Goal: Task Accomplishment & Management: Manage account settings

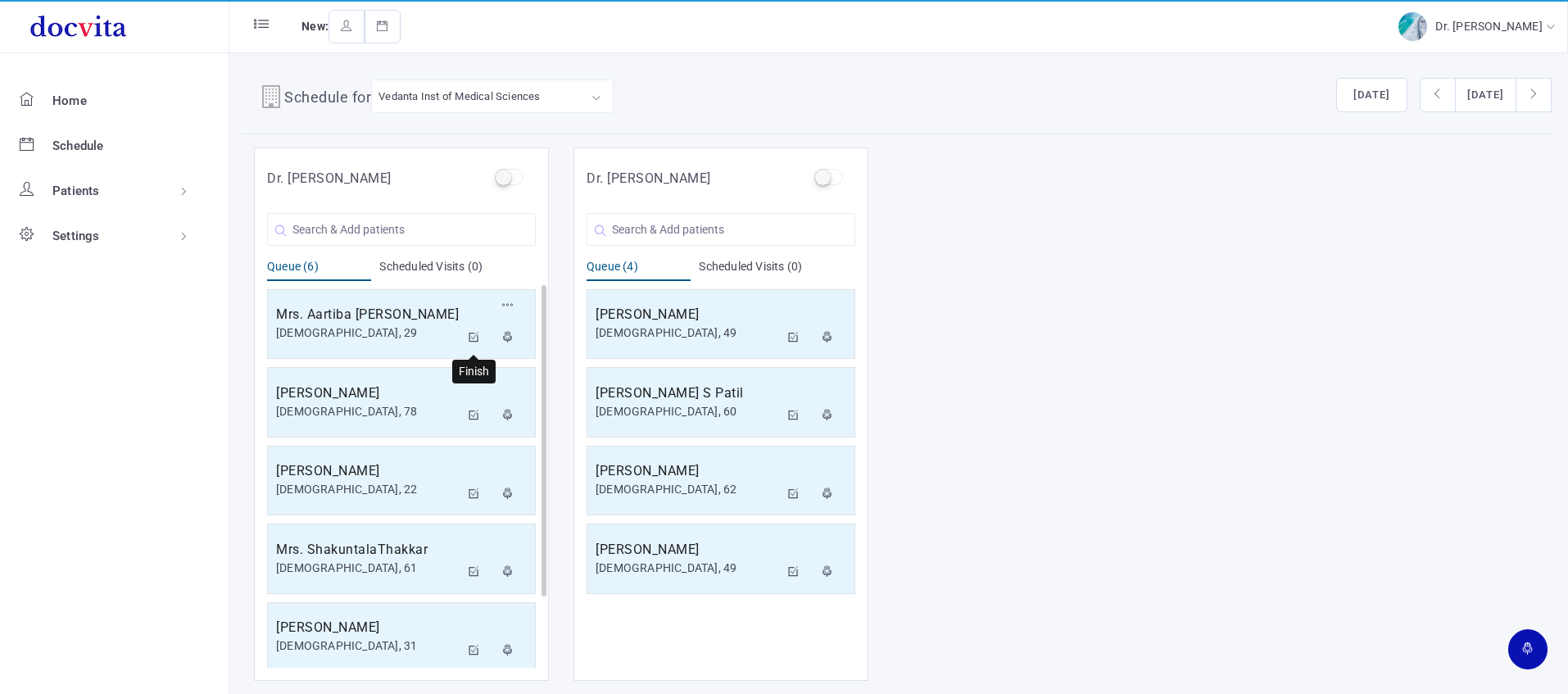
click at [478, 340] on icon at bounding box center [473, 337] width 11 height 10
click at [473, 335] on icon at bounding box center [473, 337] width 11 height 10
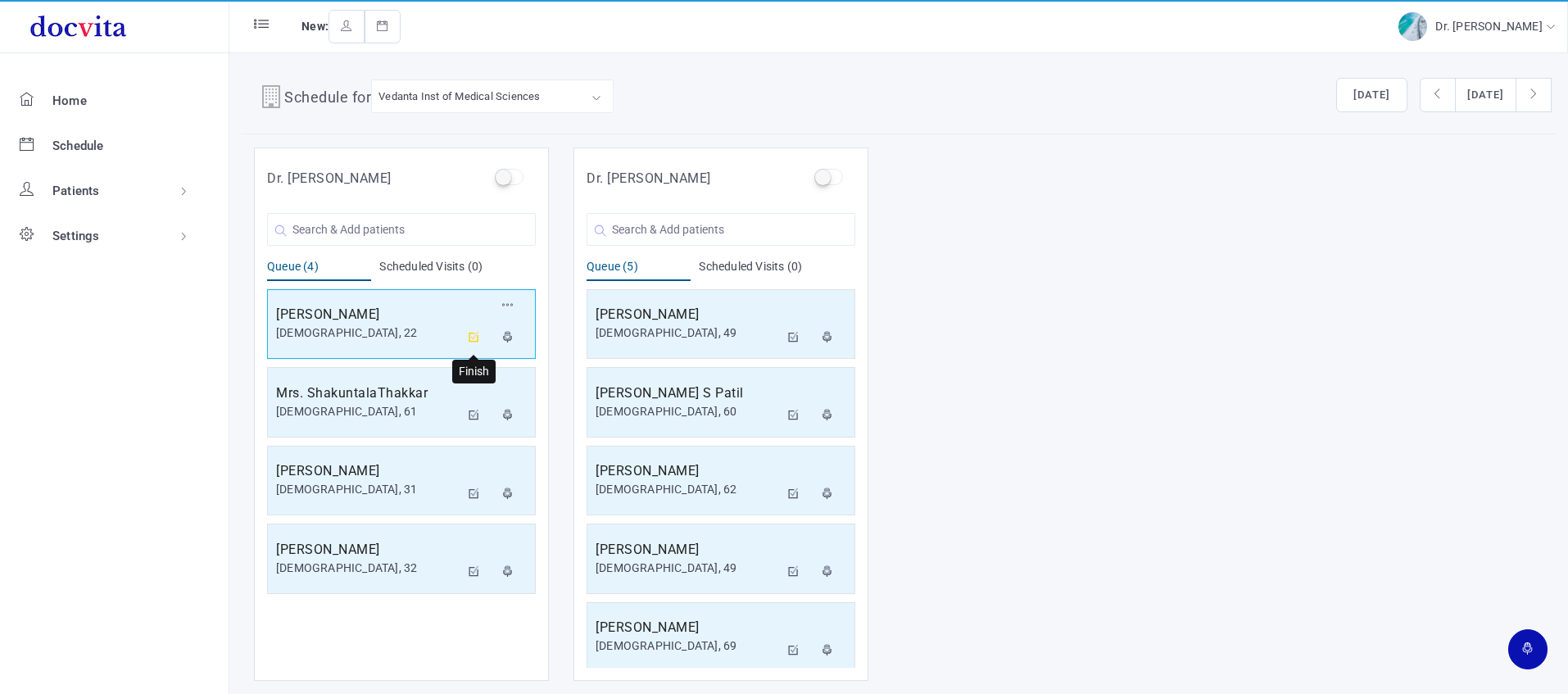
click at [480, 335] on icon at bounding box center [473, 337] width 11 height 10
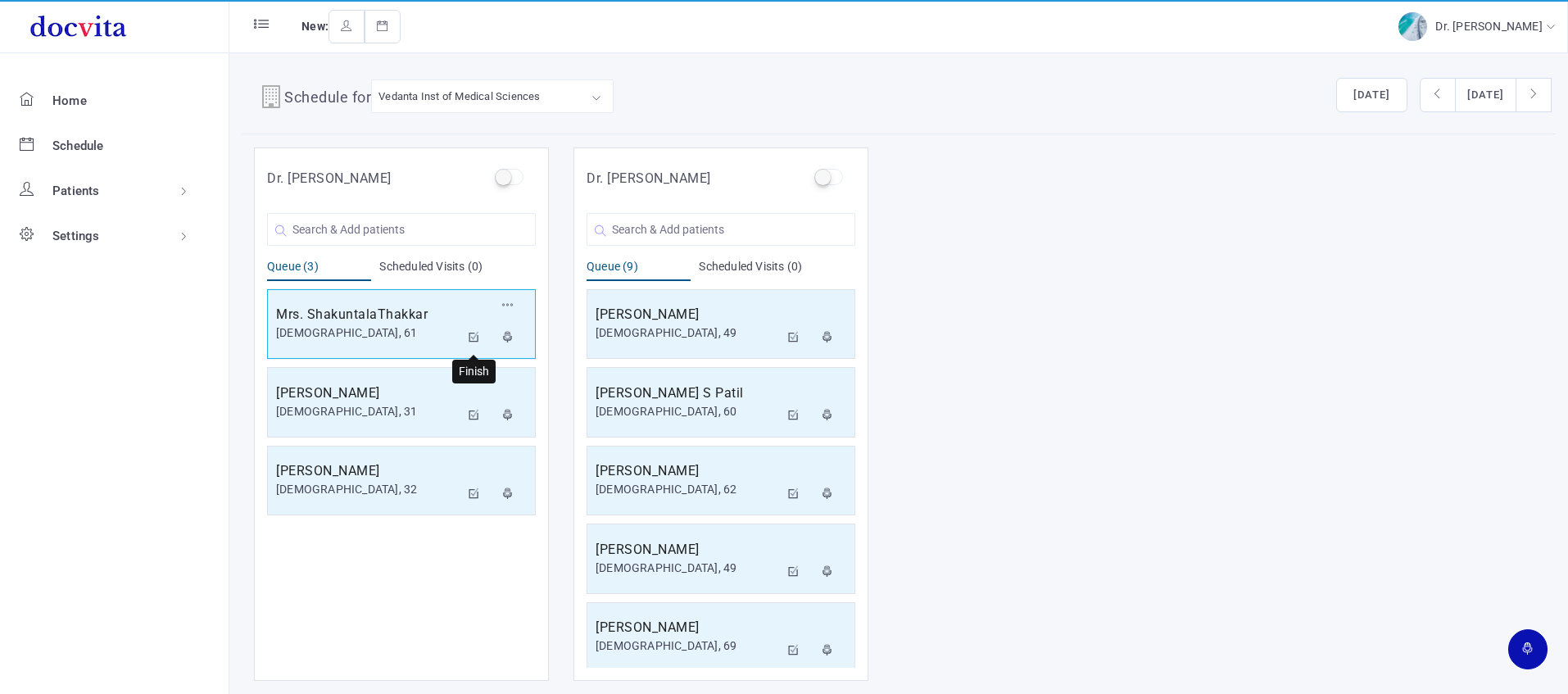
click at [468, 334] on icon at bounding box center [473, 337] width 11 height 10
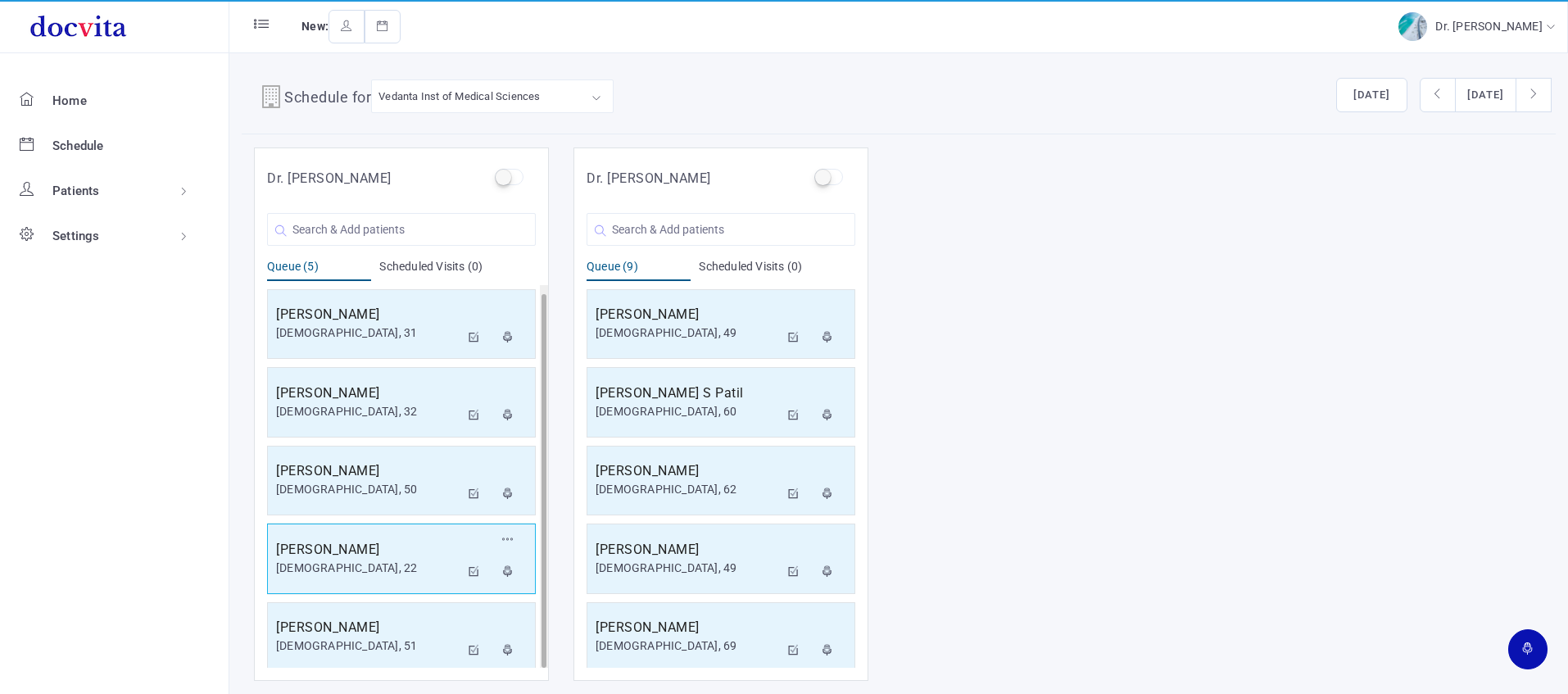
scroll to position [9, 0]
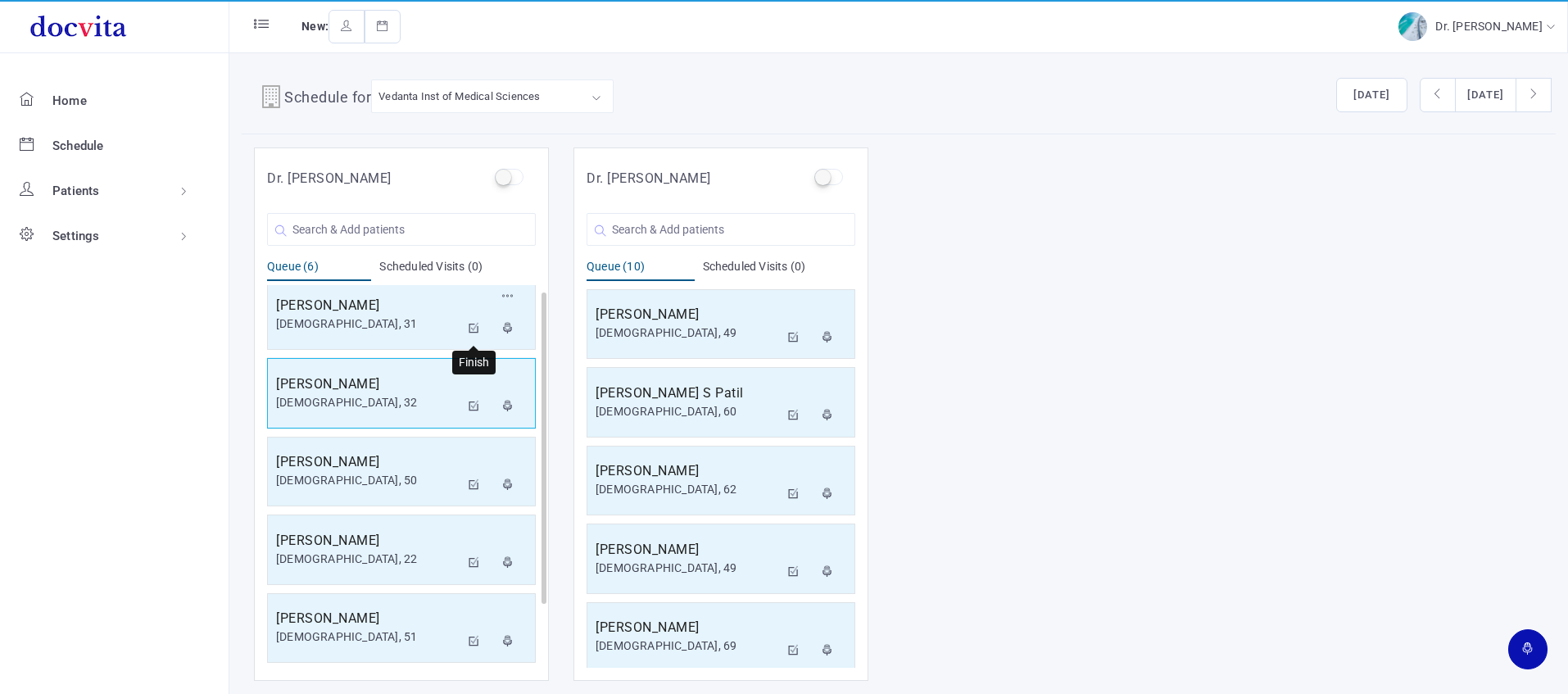
drag, startPoint x: 475, startPoint y: 324, endPoint x: 492, endPoint y: 355, distance: 35.4
click at [474, 326] on icon at bounding box center [473, 327] width 11 height 10
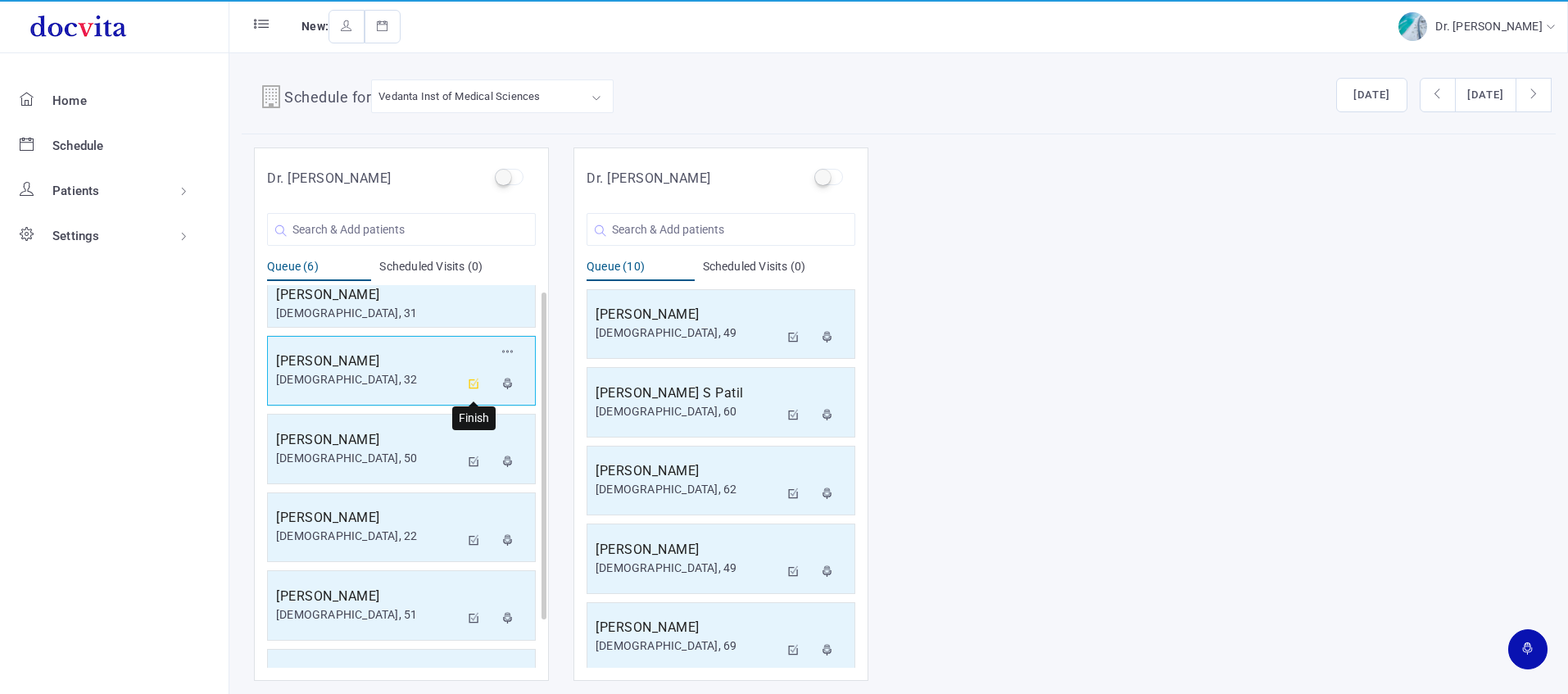
click at [471, 383] on icon at bounding box center [473, 384] width 11 height 10
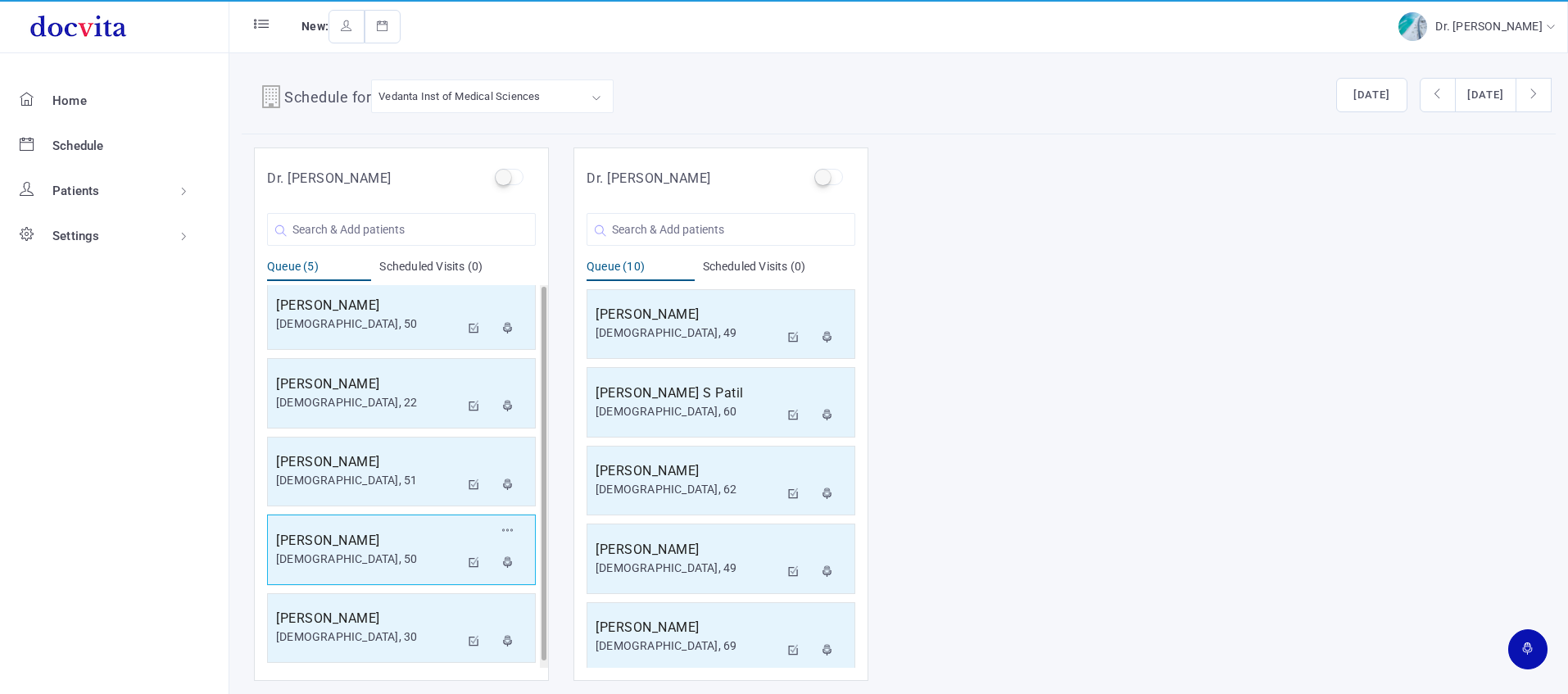
scroll to position [0, 0]
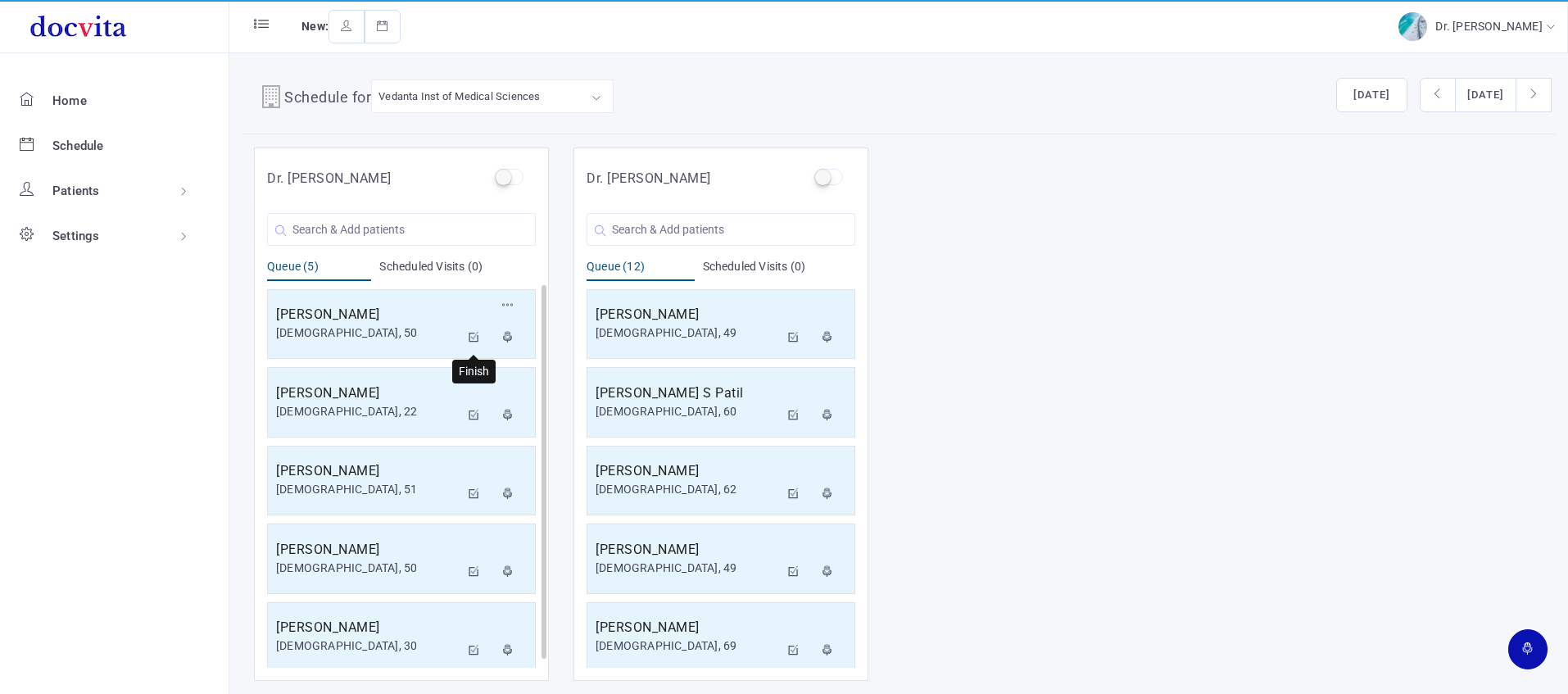
click at [475, 337] on icon at bounding box center [473, 337] width 11 height 10
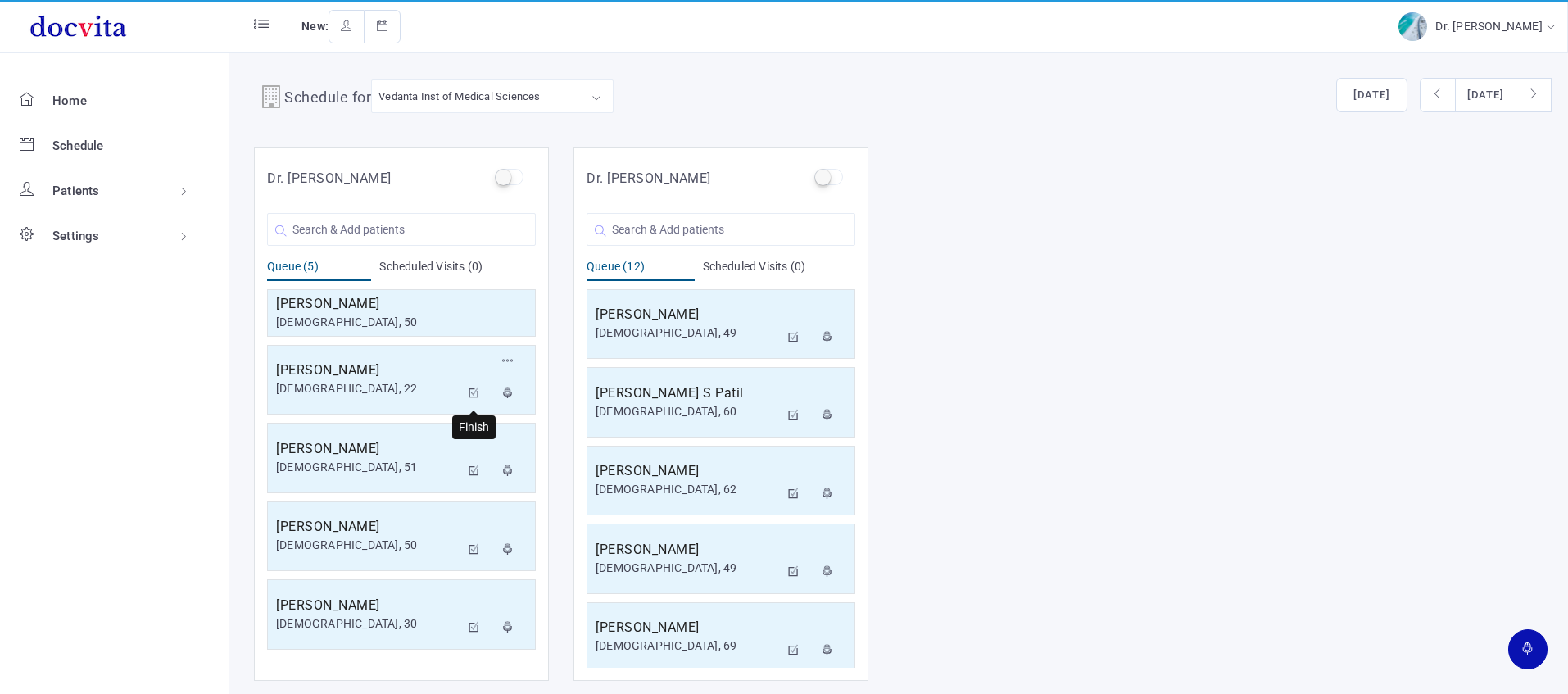
click at [473, 397] on icon at bounding box center [473, 393] width 11 height 10
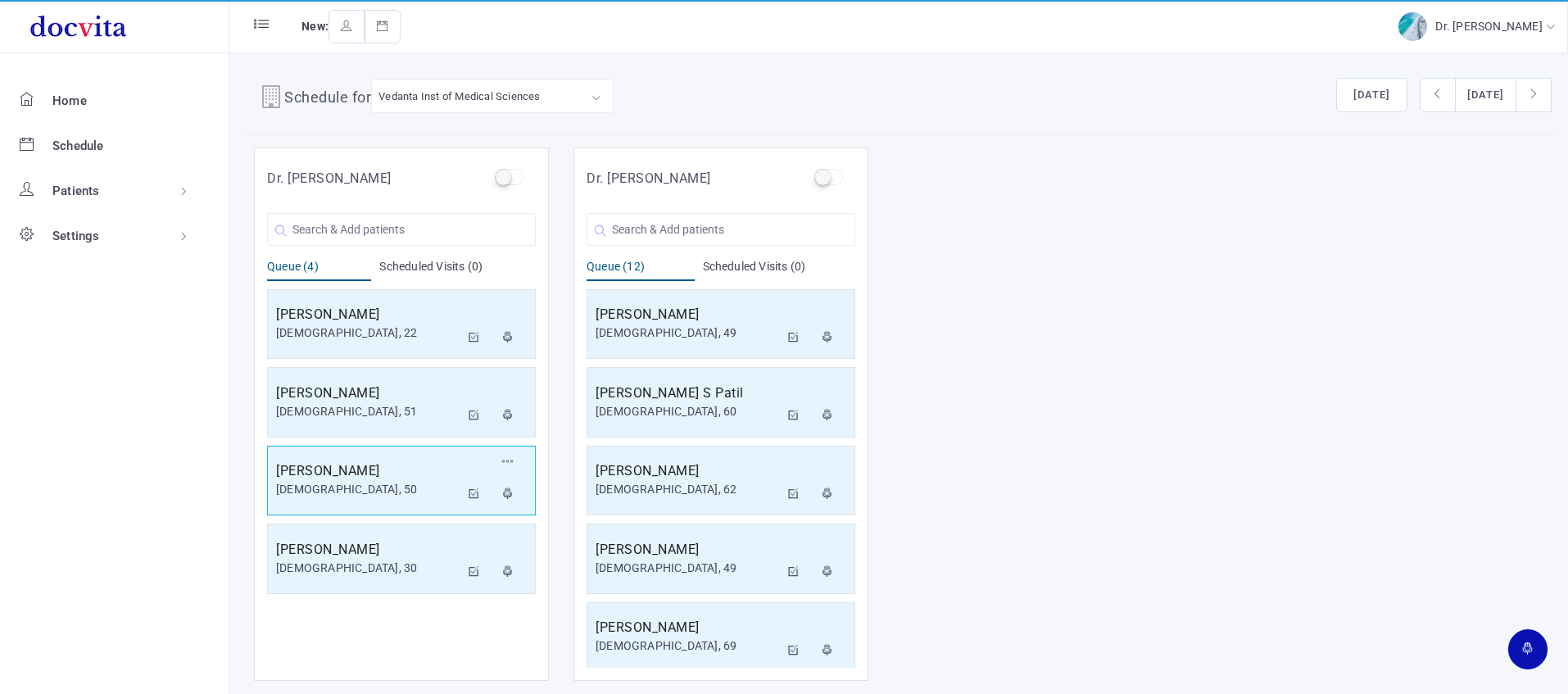
click at [473, 451] on div "Reschedule Cancel" at bounding box center [493, 465] width 67 height 28
click at [470, 417] on icon at bounding box center [473, 414] width 11 height 10
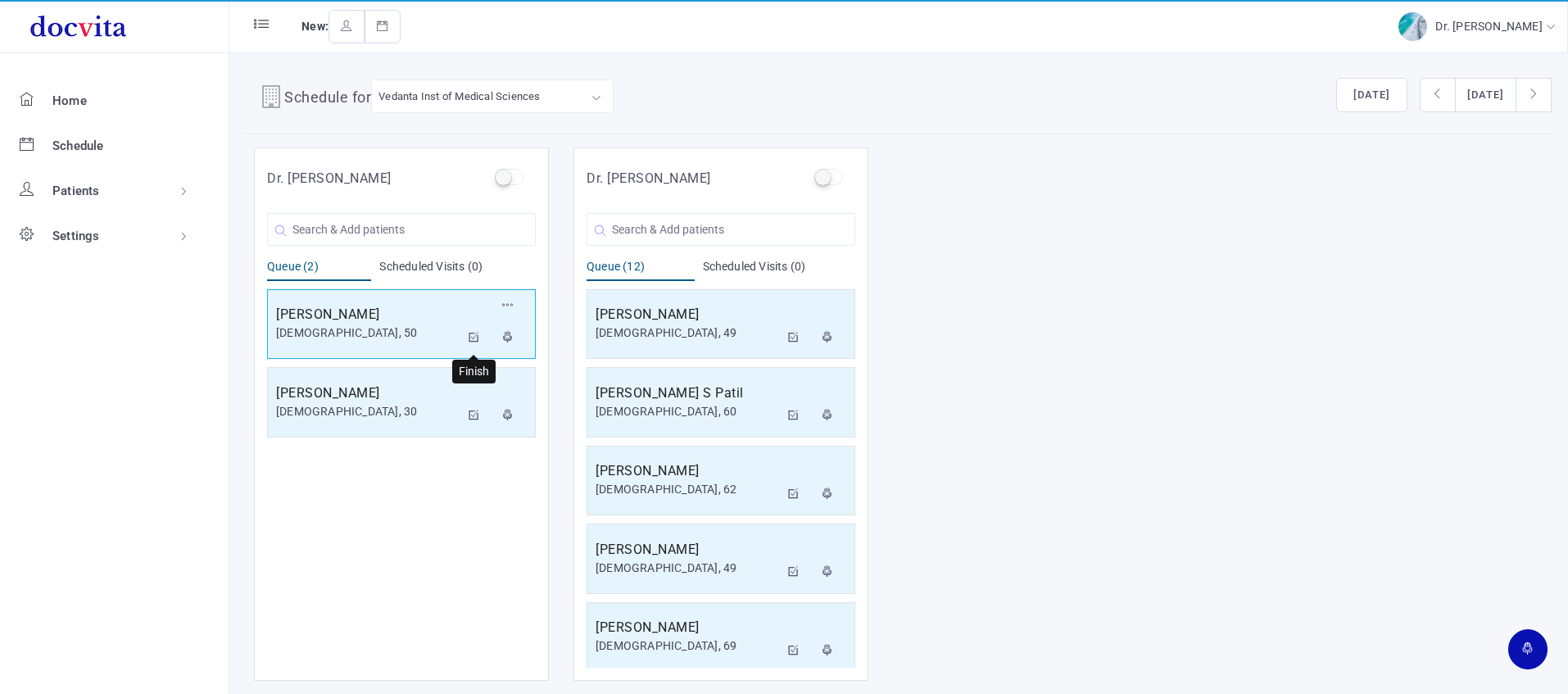
click at [474, 335] on icon at bounding box center [473, 337] width 11 height 10
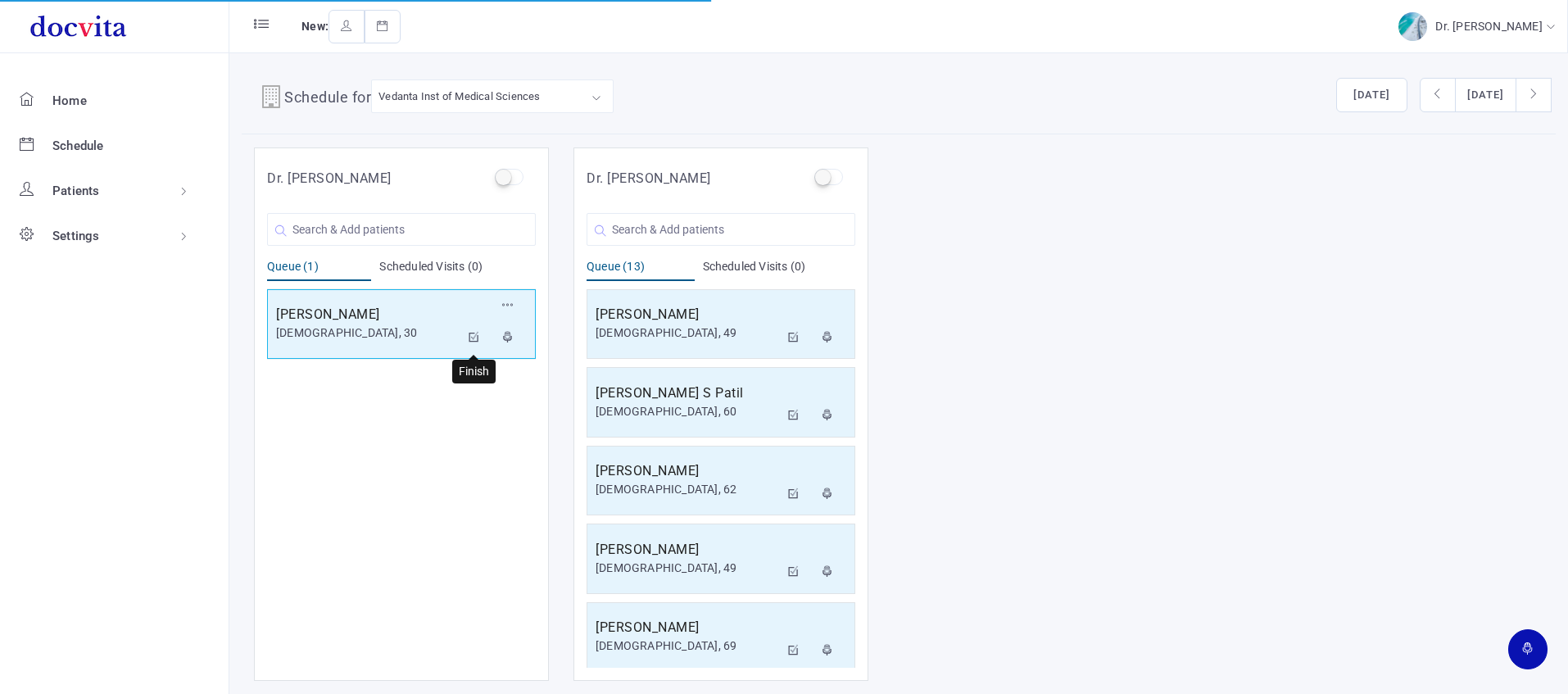
click at [472, 332] on icon at bounding box center [473, 337] width 11 height 10
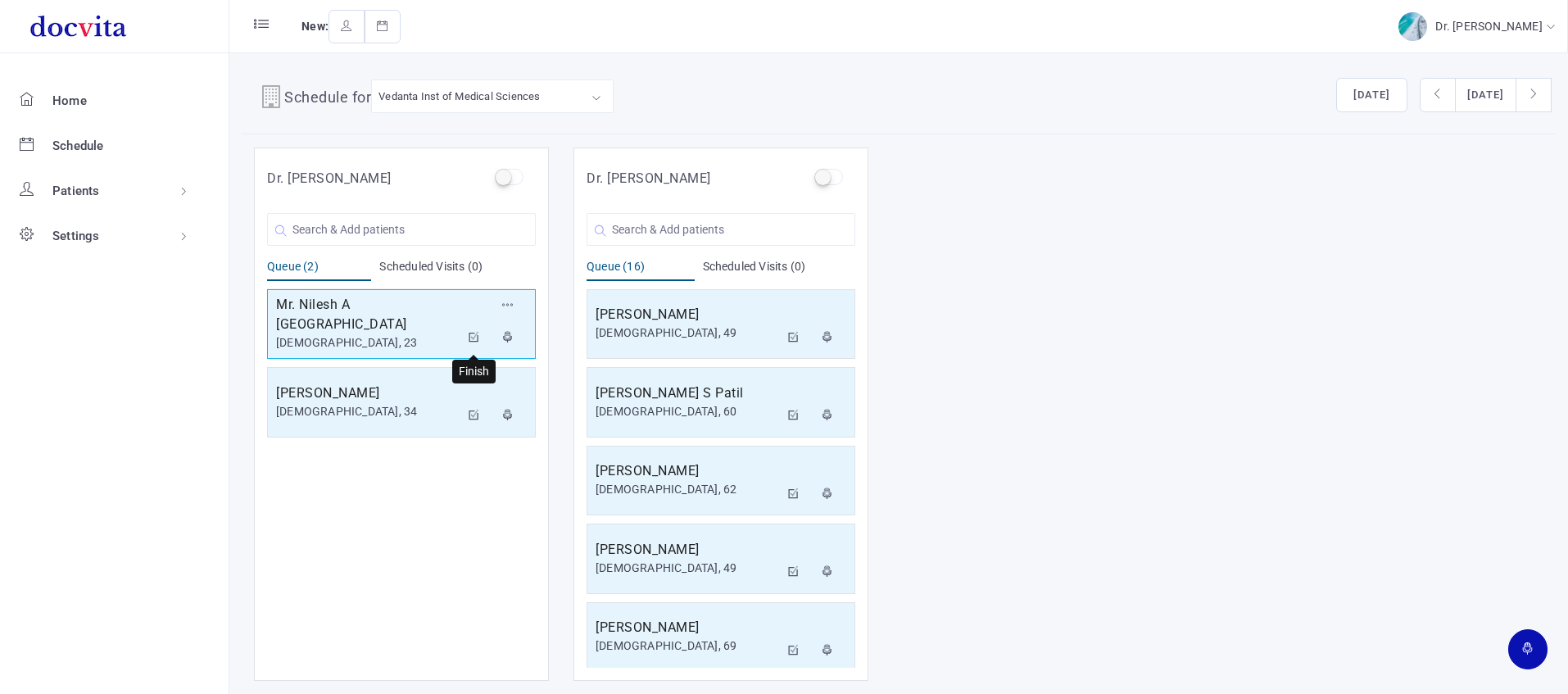
drag, startPoint x: 473, startPoint y: 337, endPoint x: 466, endPoint y: 332, distance: 8.6
click at [471, 336] on icon at bounding box center [473, 337] width 11 height 10
drag, startPoint x: 472, startPoint y: 337, endPoint x: 461, endPoint y: 328, distance: 14.2
click at [472, 337] on icon at bounding box center [473, 337] width 11 height 10
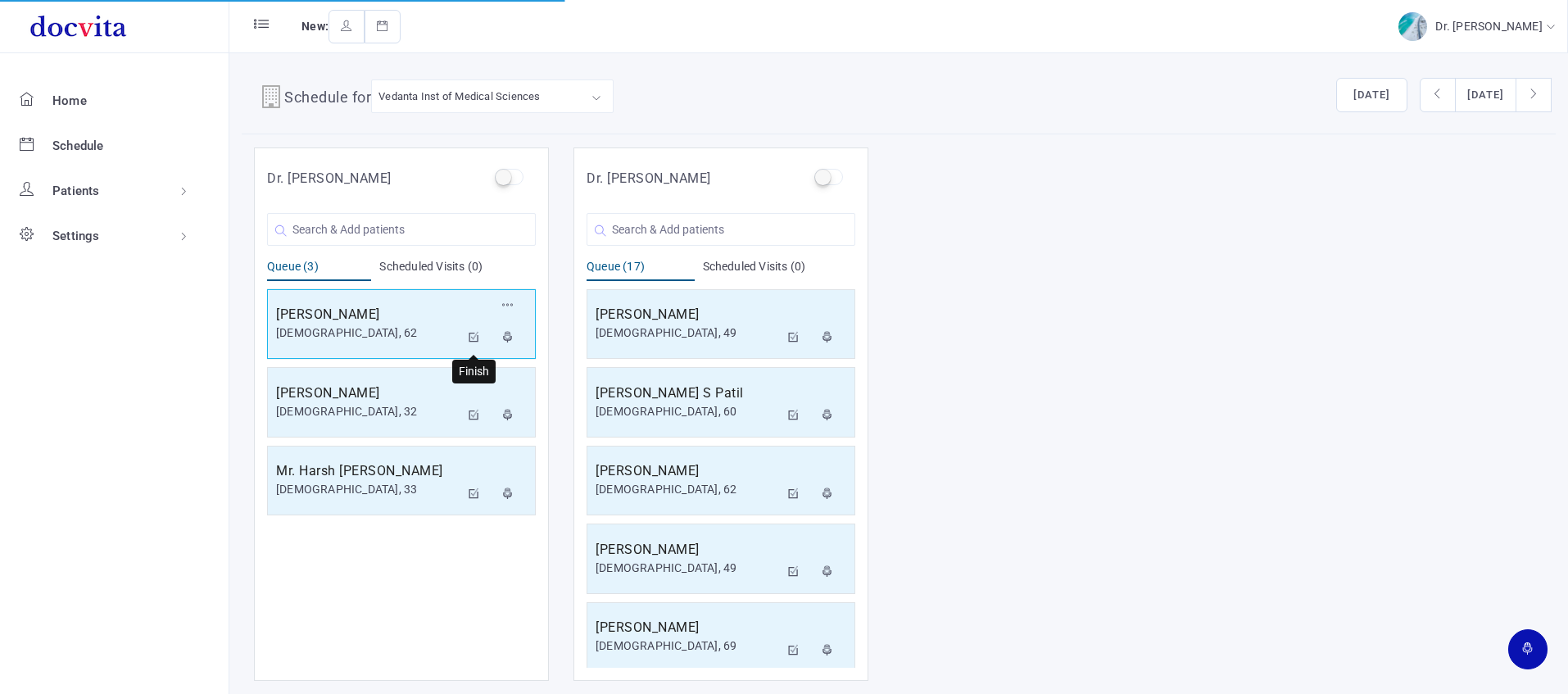
click at [473, 330] on button at bounding box center [474, 339] width 30 height 33
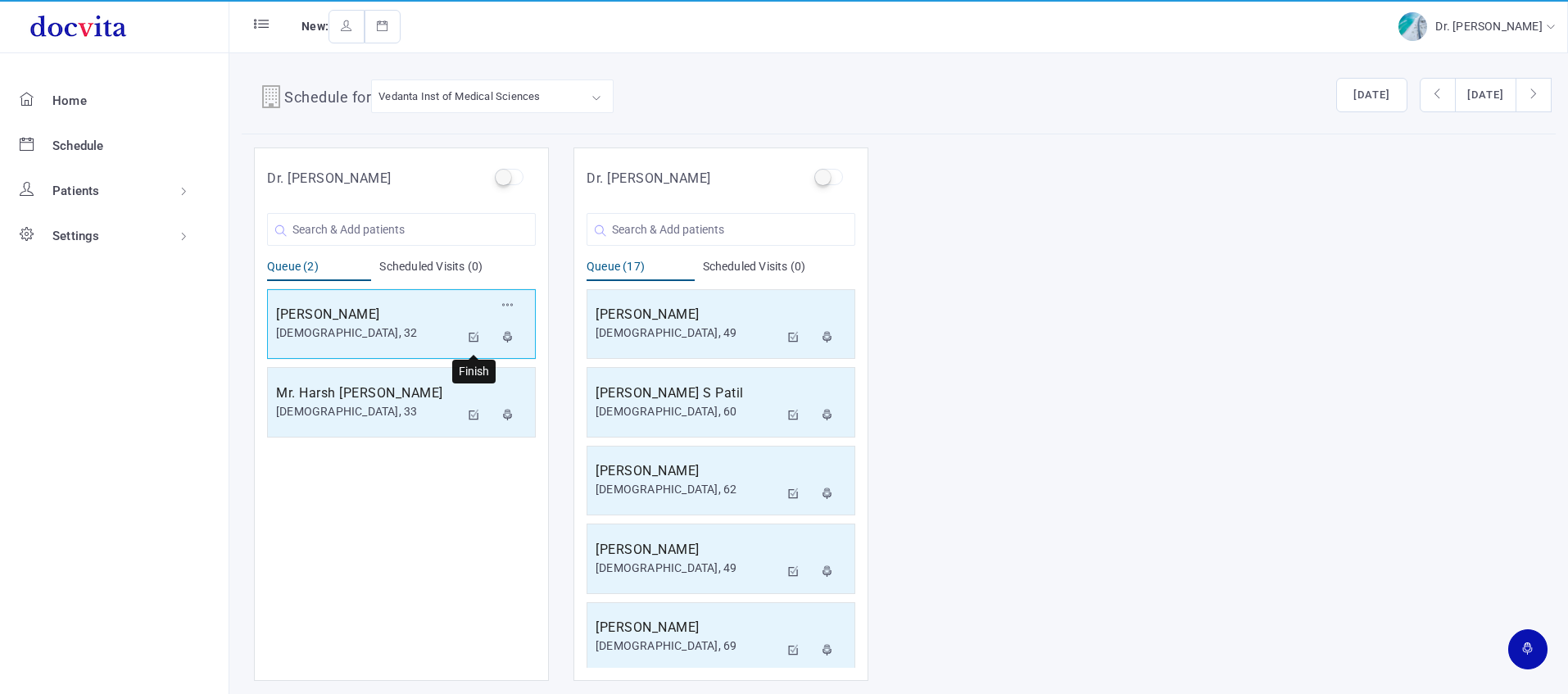
click at [473, 332] on icon at bounding box center [473, 337] width 11 height 10
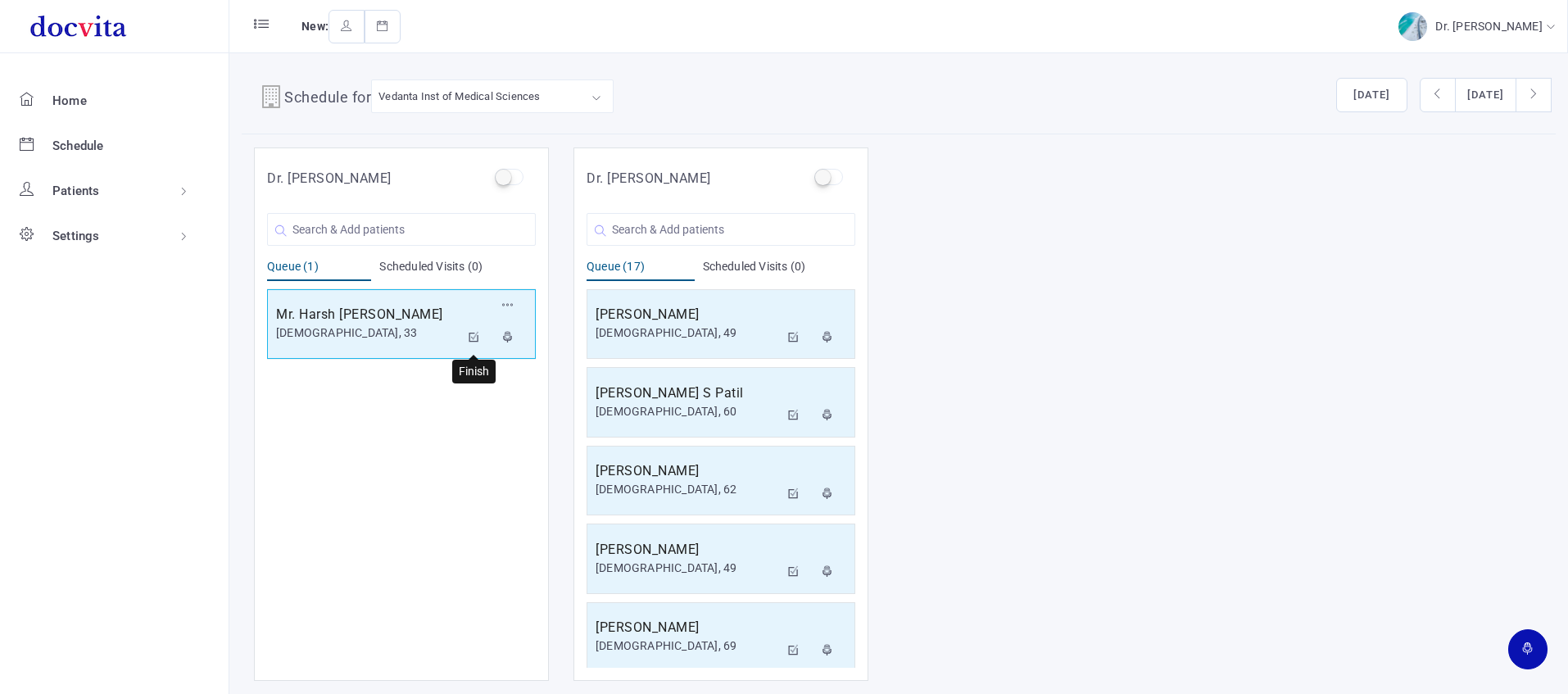
click at [466, 330] on button at bounding box center [474, 339] width 30 height 33
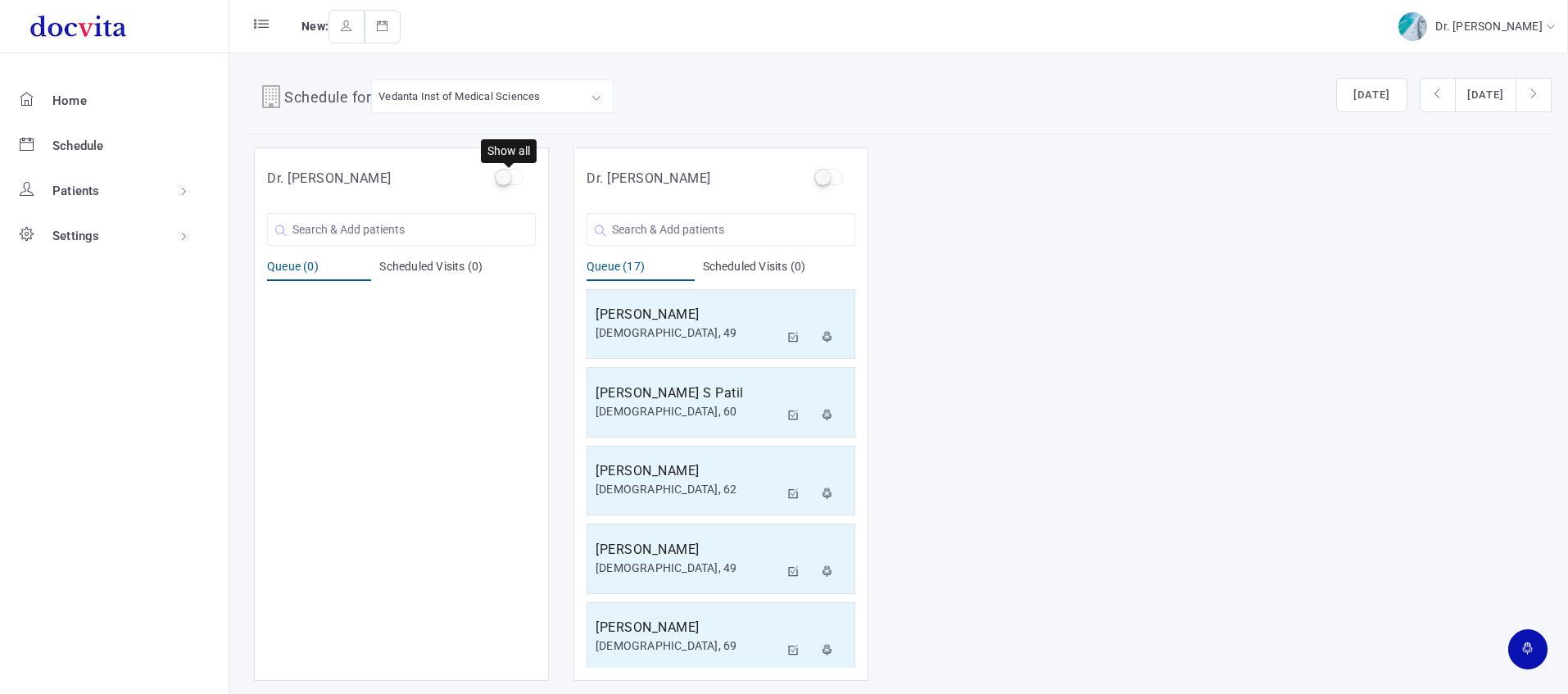
click at [510, 177] on label at bounding box center [508, 176] width 29 height 17
click at [506, 177] on input "checkbox" at bounding box center [500, 174] width 10 height 10
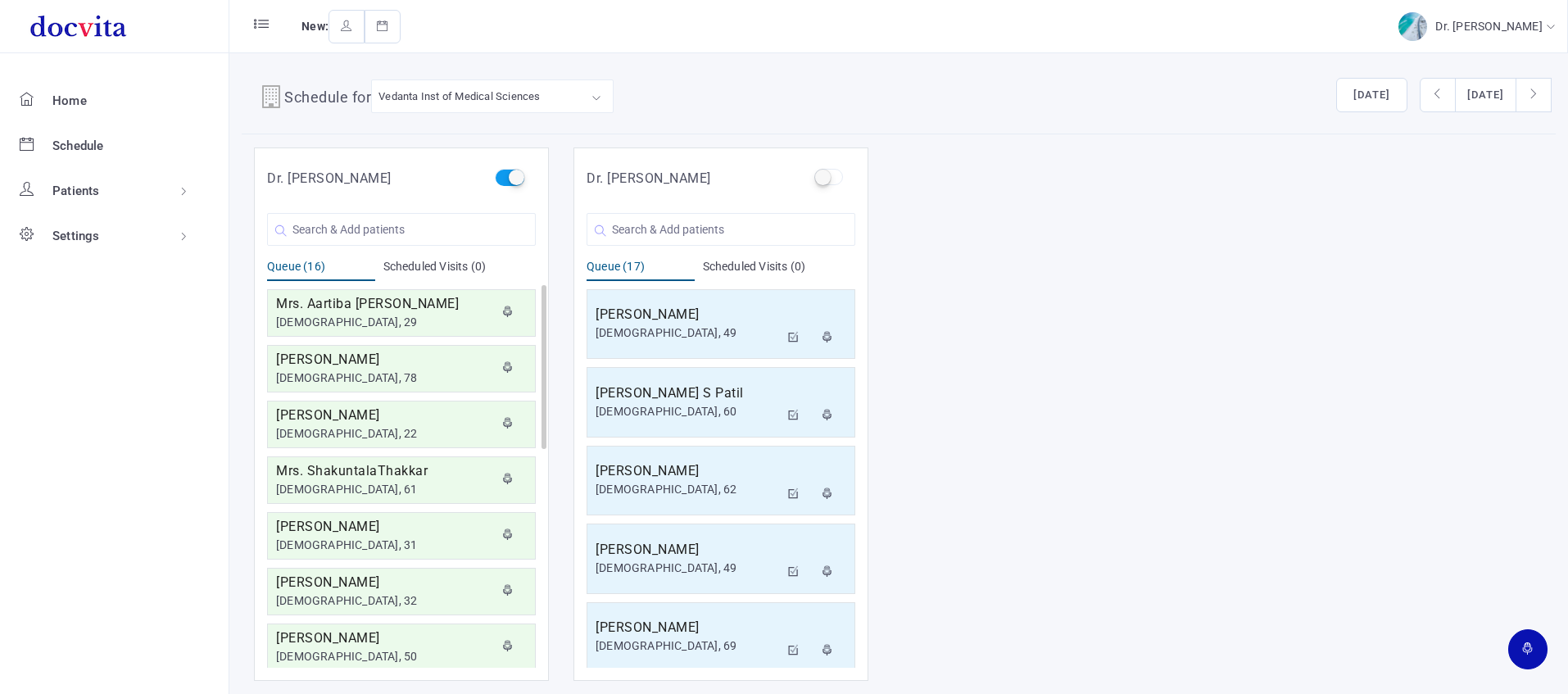
click at [512, 177] on label at bounding box center [508, 176] width 29 height 17
click at [506, 177] on input "checkbox" at bounding box center [500, 174] width 10 height 10
checkbox input "false"
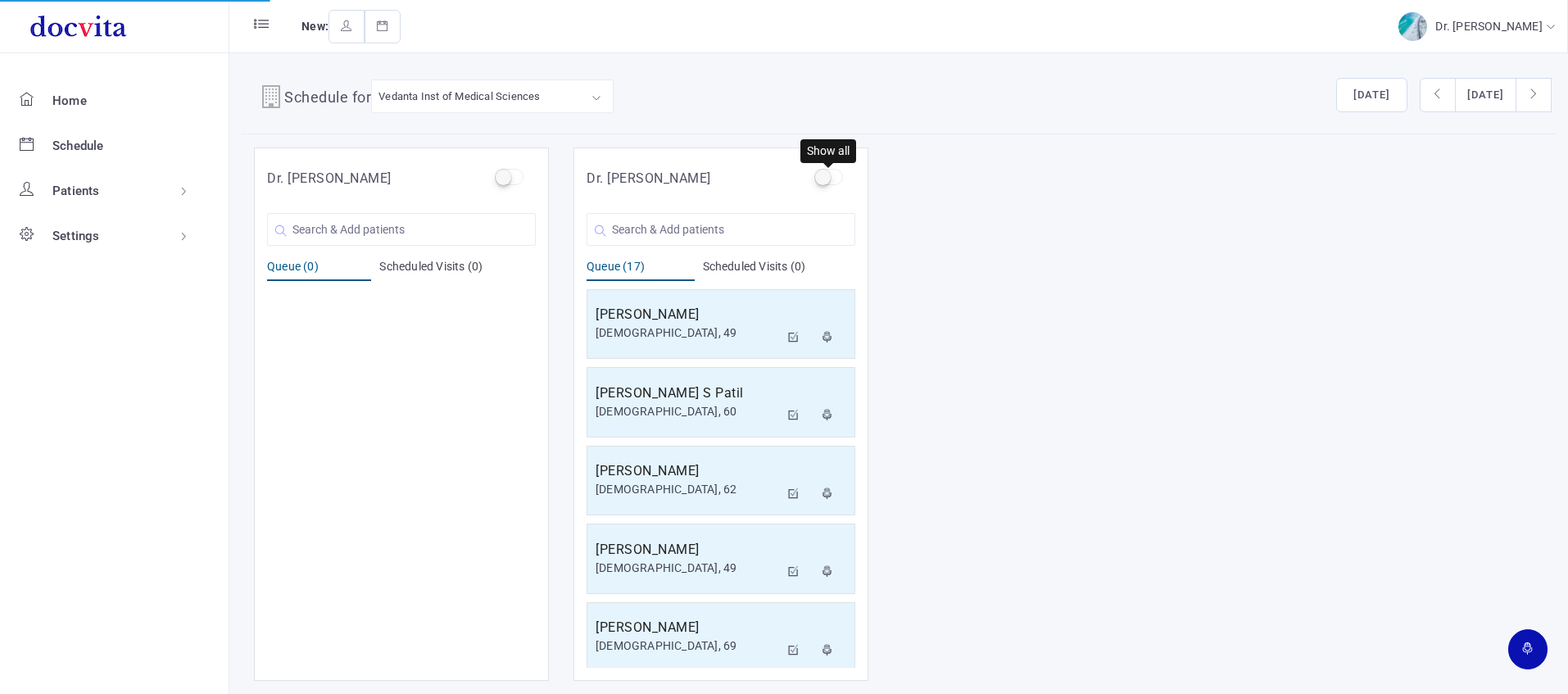
click at [830, 182] on label at bounding box center [828, 176] width 29 height 17
click at [824, 179] on input "checkbox" at bounding box center [819, 174] width 10 height 10
click at [828, 182] on label at bounding box center [828, 176] width 29 height 17
click at [824, 179] on input "checkbox" at bounding box center [819, 174] width 10 height 10
checkbox input "false"
